Goal: Obtain resource: Download file/media

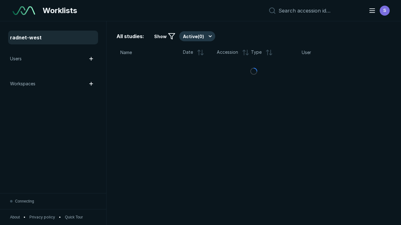
scroll to position [1710, 2608]
